Goal: Navigation & Orientation: Understand site structure

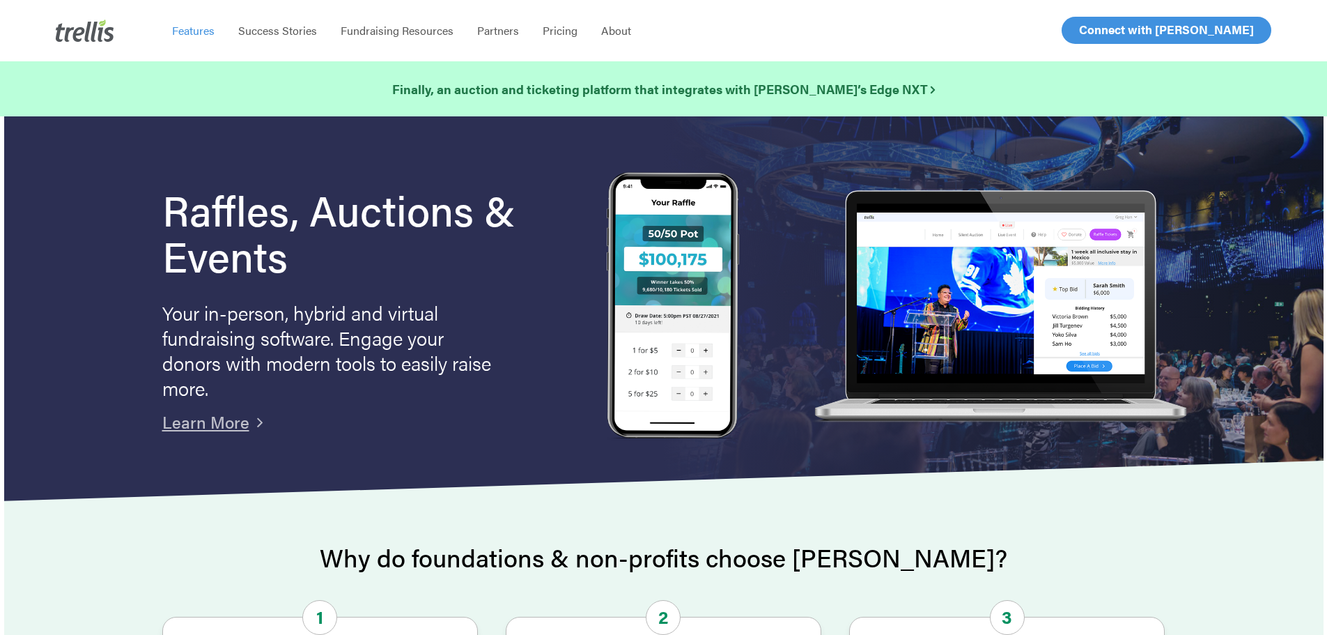
click at [201, 31] on span "Features" at bounding box center [193, 30] width 42 height 16
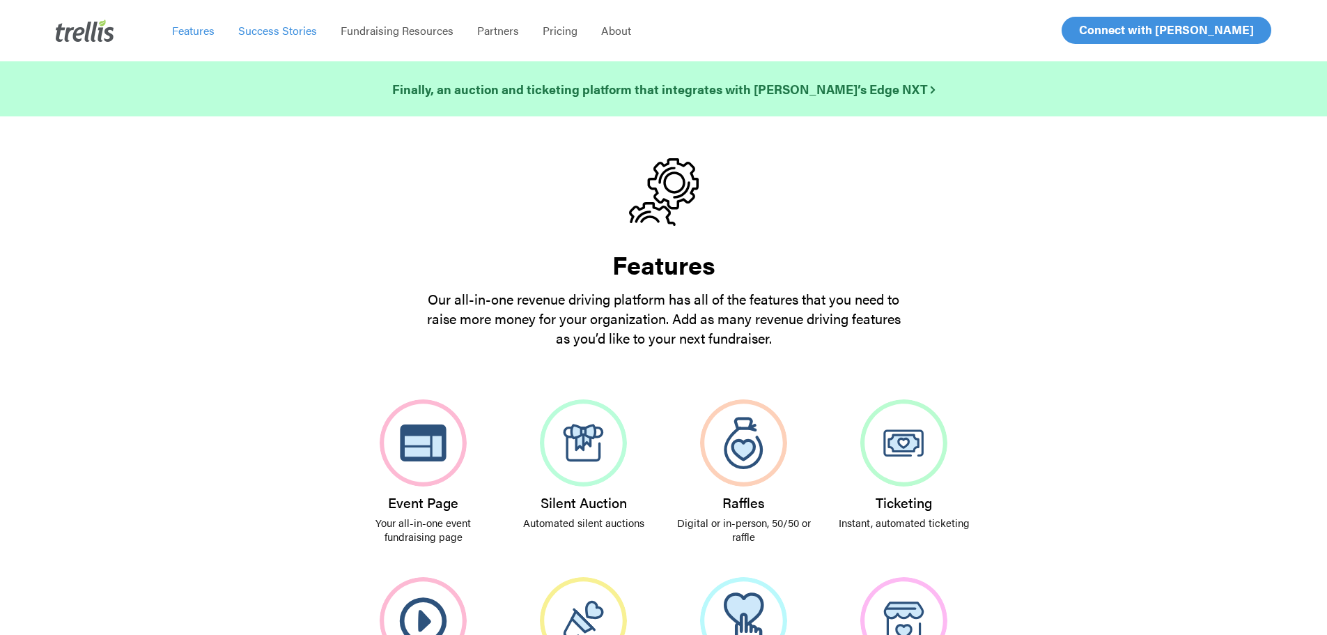
click at [282, 26] on span "Success Stories" at bounding box center [277, 30] width 79 height 16
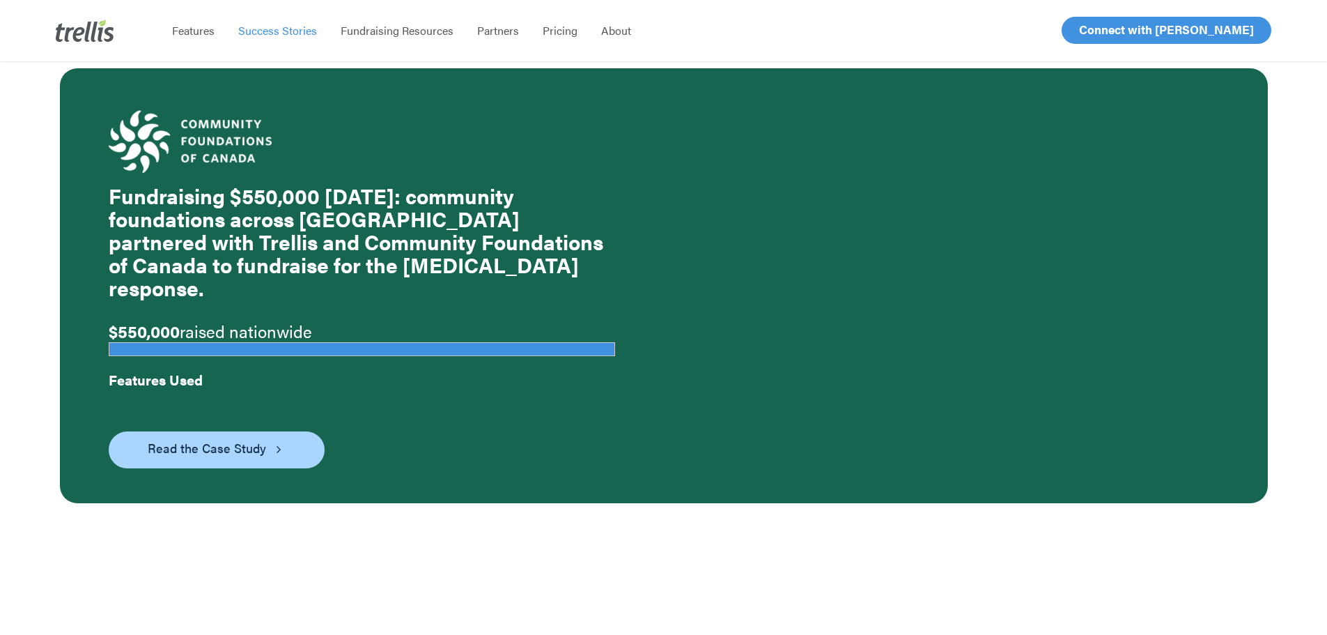
scroll to position [4040, 0]
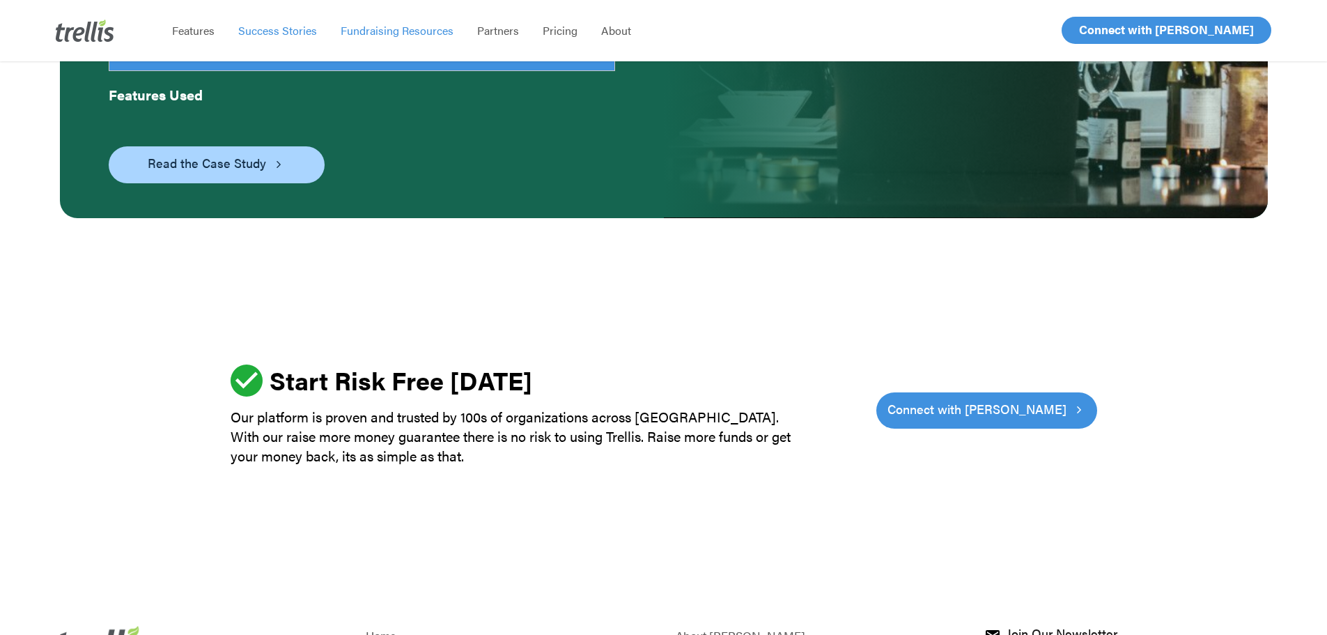
click at [375, 29] on span "Fundraising Resources" at bounding box center [397, 30] width 113 height 16
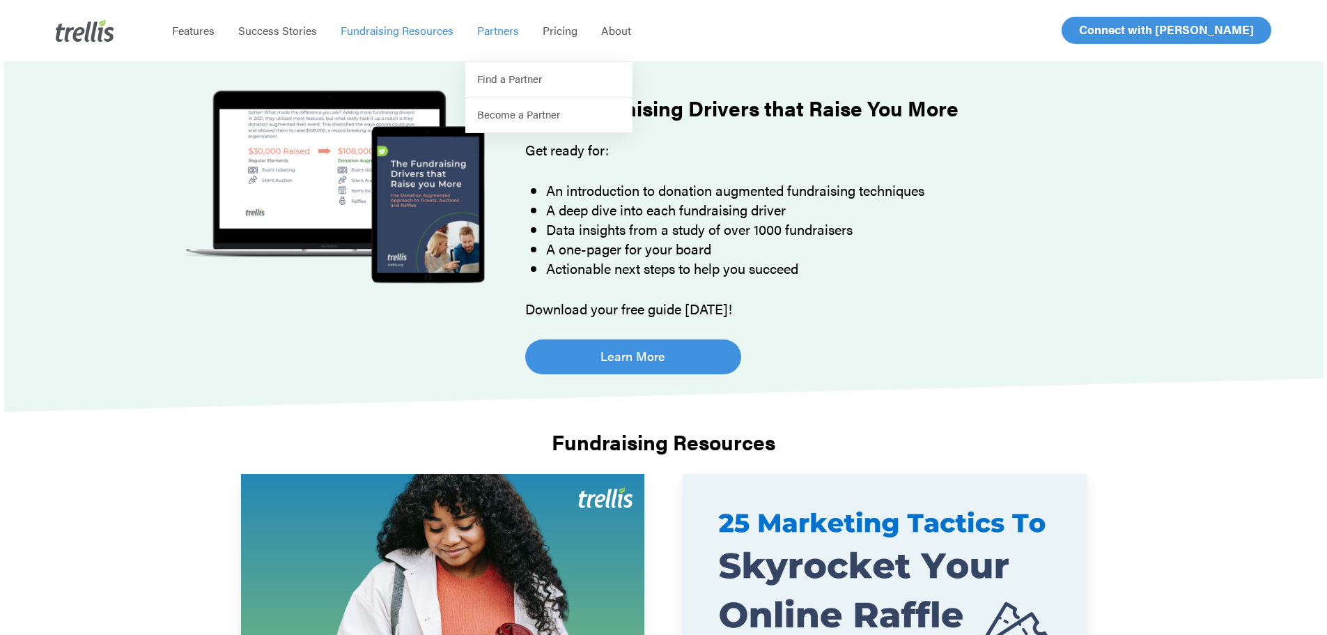
click at [491, 35] on span "Partners" at bounding box center [498, 30] width 42 height 16
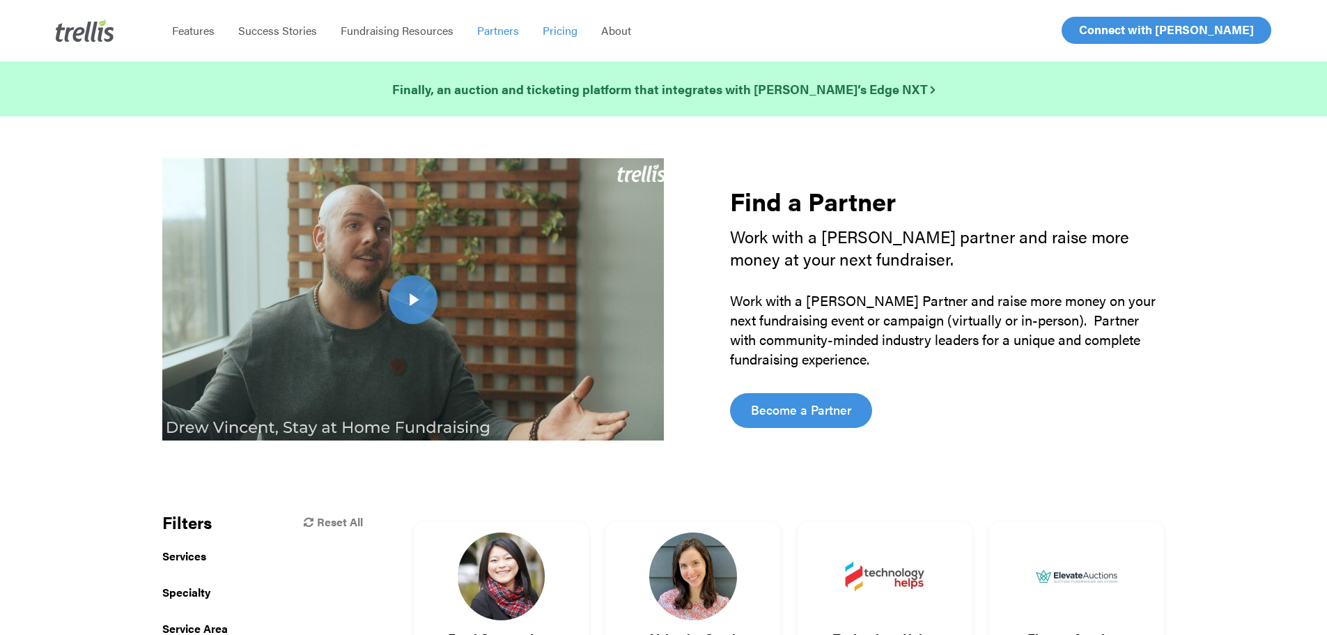
click at [563, 37] on span "Pricing" at bounding box center [560, 30] width 35 height 16
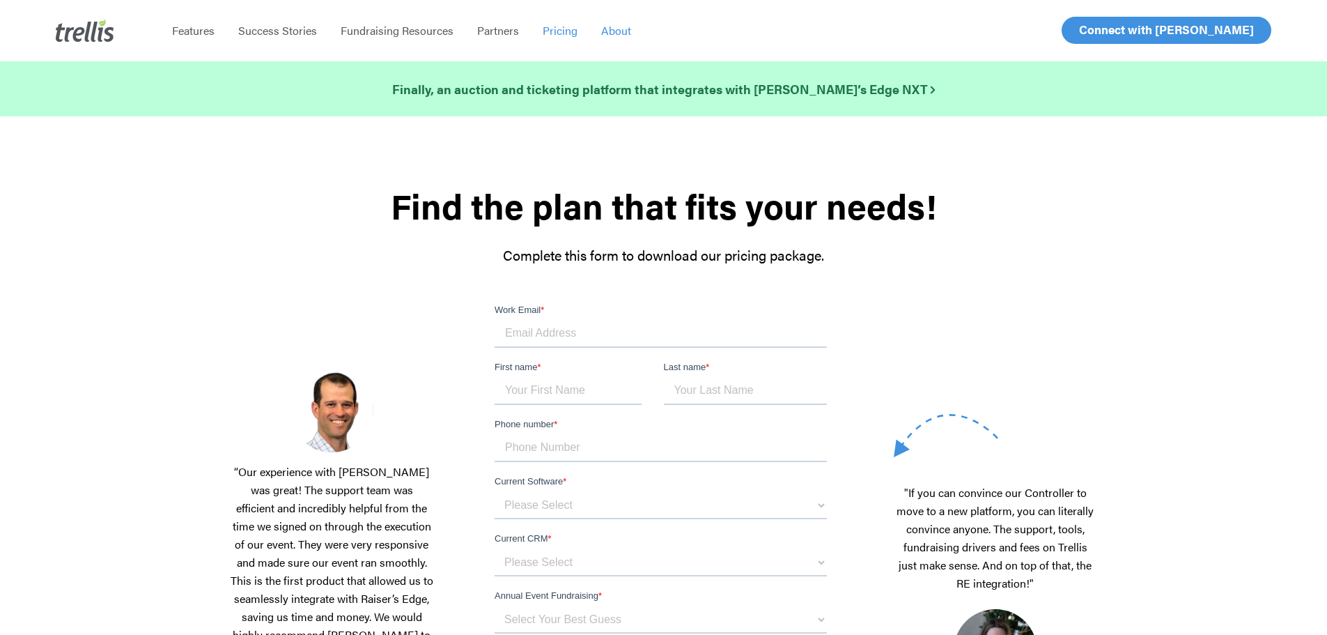
click at [621, 26] on span "About" at bounding box center [616, 30] width 30 height 16
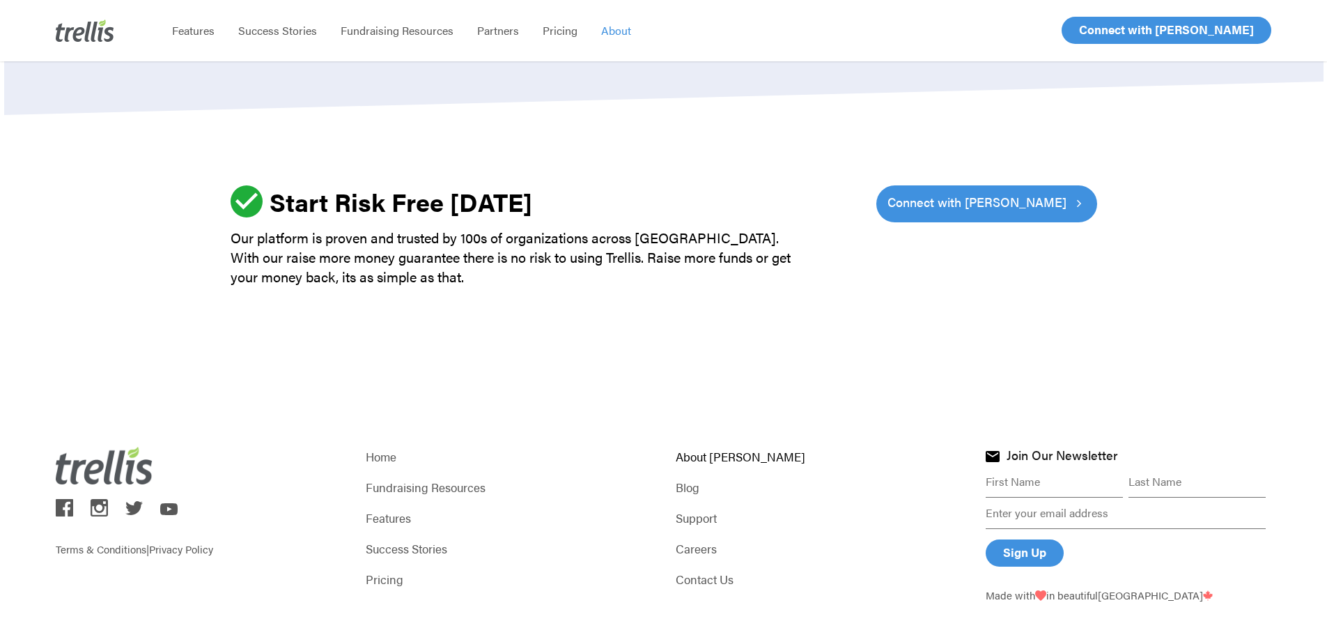
scroll to position [2022, 0]
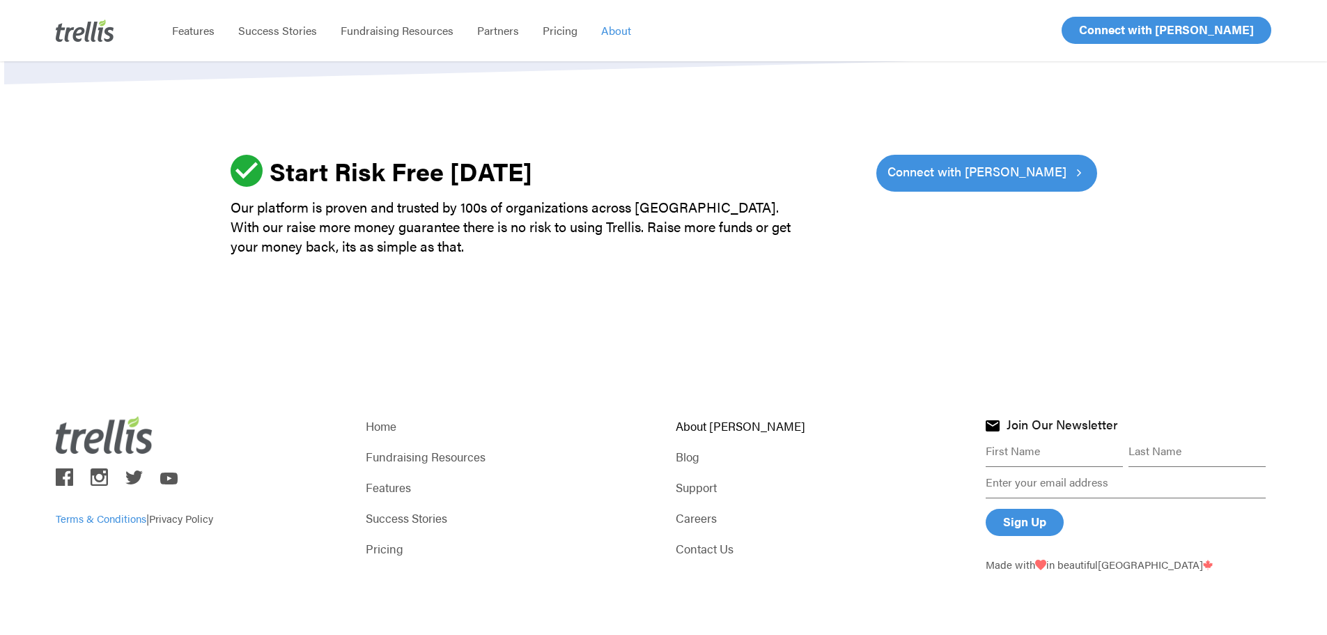
click at [100, 516] on link "Terms & Conditions" at bounding box center [101, 518] width 91 height 15
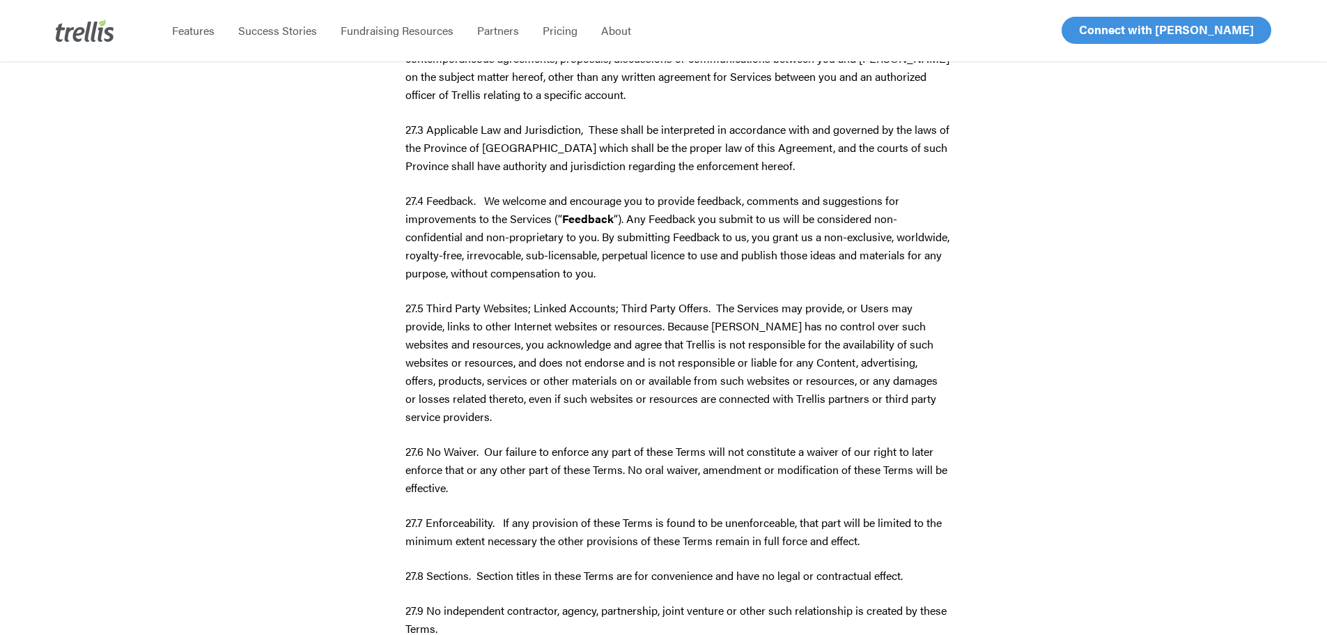
scroll to position [30210, 0]
